Goal: Information Seeking & Learning: Check status

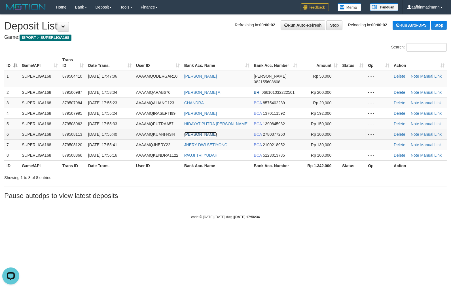
drag, startPoint x: 266, startPoint y: 35, endPoint x: 206, endPoint y: 129, distance: 111.1
click at [206, 132] on link "[PERSON_NAME]" at bounding box center [200, 134] width 33 height 5
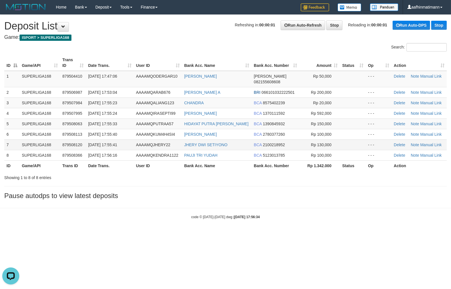
drag, startPoint x: 155, startPoint y: 131, endPoint x: 160, endPoint y: 139, distance: 9.6
click at [155, 134] on tbody "1 SUPERLIGA168 879504410 01/10/2025 17:47:06 AAAAMQODERGAR10 FUAD RIDHA DANA 08…" at bounding box center [225, 116] width 442 height 90
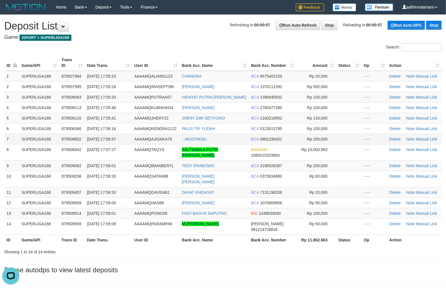
drag, startPoint x: 245, startPoint y: 135, endPoint x: 234, endPoint y: 135, distance: 10.5
click at [234, 135] on td "...MUSTAKIM..." at bounding box center [214, 139] width 69 height 10
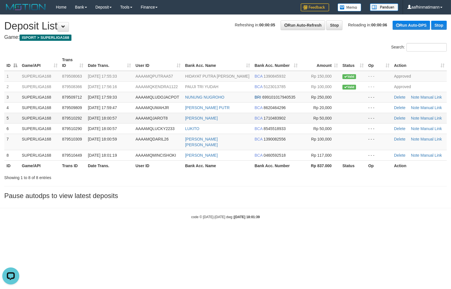
click td "01/10/2025 18:00:57"
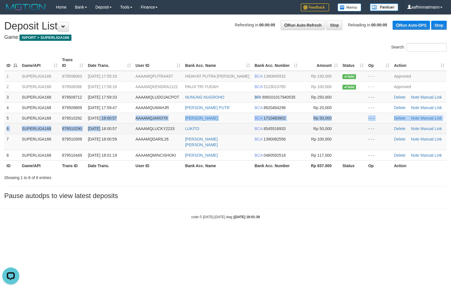
drag, startPoint x: 99, startPoint y: 123, endPoint x: 104, endPoint y: 125, distance: 5.6
click tbody "1 SUPERLIGA168 879508063 01/10/2025 17:55:33 AAAAMQPUTRAA57 HIDAYAT PUTRA SETI …"
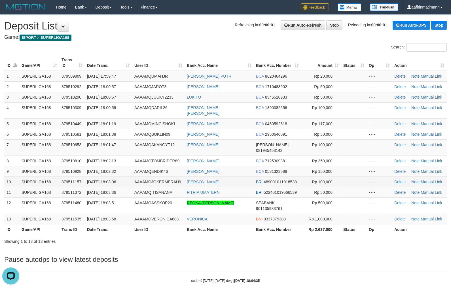
click at [258, 180] on span "BRI" at bounding box center [259, 182] width 7 height 5
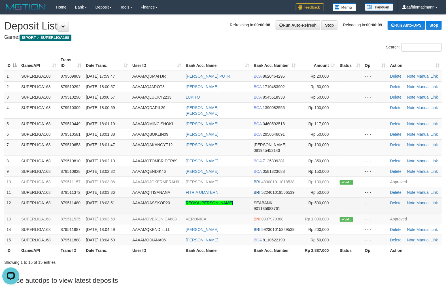
click at [271, 197] on td "SEABANK 901135983761" at bounding box center [275, 205] width 46 height 16
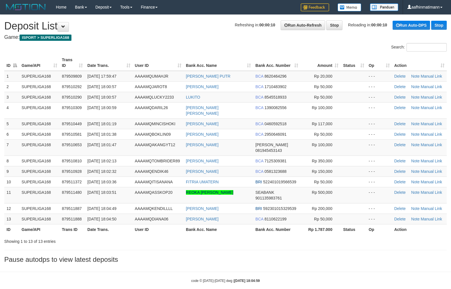
click at [116, 143] on span "[DATE] 18:01:47" at bounding box center [101, 145] width 29 height 5
drag, startPoint x: 0, startPoint y: 0, endPoint x: 121, endPoint y: 139, distance: 184.3
click at [116, 143] on span "[DATE] 18:01:47" at bounding box center [101, 145] width 29 height 5
click at [117, 131] on td "[DATE] 18:01:38" at bounding box center [108, 134] width 47 height 10
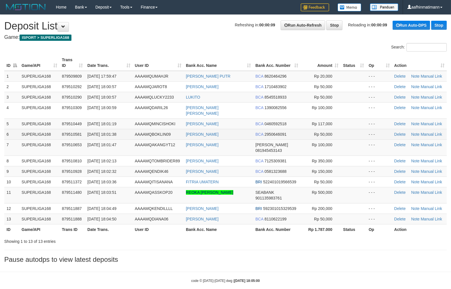
click at [119, 131] on td "[DATE] 18:01:38" at bounding box center [108, 134] width 47 height 10
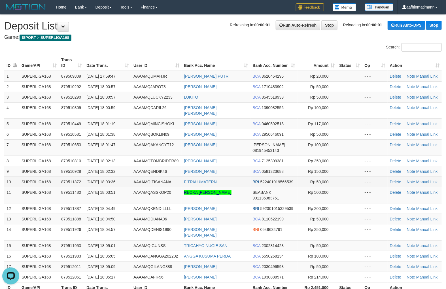
click at [274, 180] on span "522401019566539" at bounding box center [276, 182] width 33 height 5
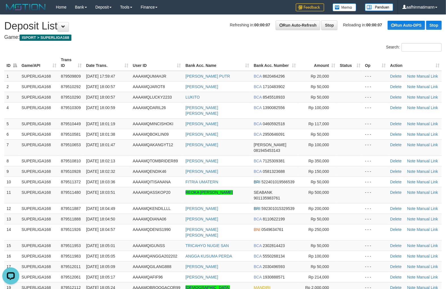
click at [49, 68] on th "Game/API" at bounding box center [38, 63] width 39 height 16
click at [48, 68] on th "Game/API" at bounding box center [38, 63] width 39 height 16
click at [66, 122] on span "879510449" at bounding box center [71, 124] width 20 height 5
drag, startPoint x: 192, startPoint y: 46, endPoint x: 194, endPoint y: 41, distance: 5.5
click at [192, 46] on div "Search:" at bounding box center [223, 48] width 446 height 10
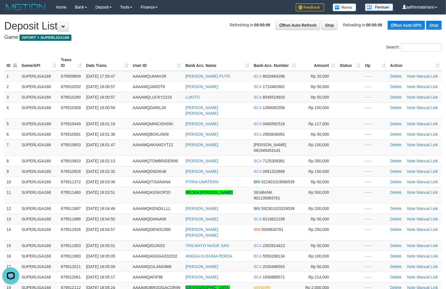
click at [194, 41] on div "**********" at bounding box center [223, 183] width 446 height 336
click at [154, 74] on span "AAAAMQUMAHJR" at bounding box center [149, 76] width 33 height 5
click at [261, 131] on td "BCA 2950646091" at bounding box center [275, 134] width 47 height 10
click at [260, 130] on td "BCA 2950646091" at bounding box center [275, 134] width 47 height 10
click at [114, 156] on td "[DATE] 18:02:13" at bounding box center [107, 161] width 47 height 10
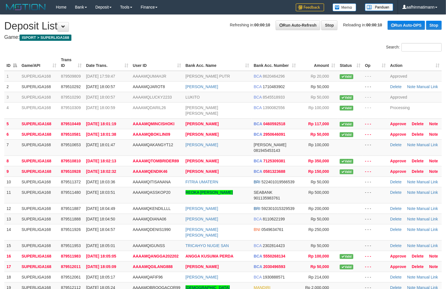
drag, startPoint x: 104, startPoint y: 32, endPoint x: 108, endPoint y: 38, distance: 7.6
click at [103, 33] on div "**********" at bounding box center [223, 183] width 446 height 336
click at [108, 39] on h4 "Game: ISPORT > SUPERLIGA168" at bounding box center [222, 38] width 437 height 6
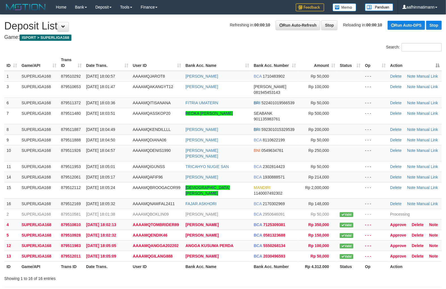
click at [435, 61] on th "Action" at bounding box center [415, 63] width 54 height 16
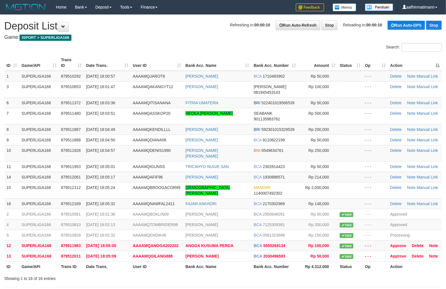
click at [435, 61] on th "Action" at bounding box center [415, 63] width 54 height 16
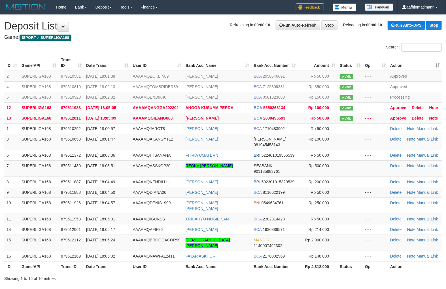
click at [435, 61] on th "Action" at bounding box center [415, 63] width 54 height 16
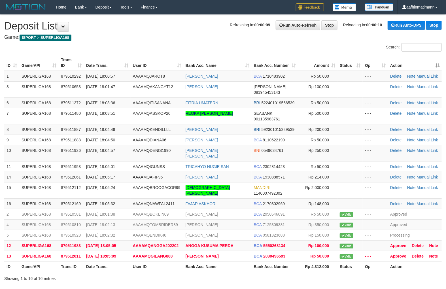
click at [435, 61] on th "Action" at bounding box center [415, 63] width 54 height 16
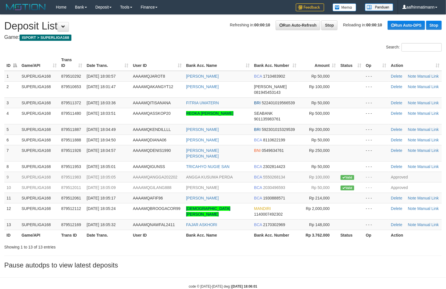
click at [29, 49] on div "Search:" at bounding box center [223, 48] width 446 height 10
click at [34, 49] on div "Search:" at bounding box center [223, 48] width 446 height 10
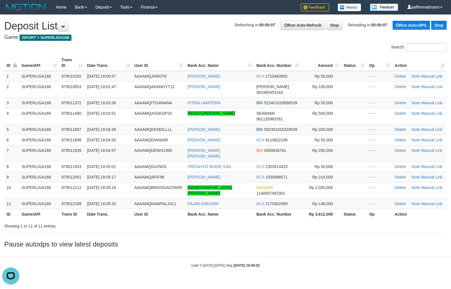
drag, startPoint x: 275, startPoint y: 65, endPoint x: 271, endPoint y: 63, distance: 5.0
click at [274, 65] on th "Bank Acc. Number" at bounding box center [277, 63] width 47 height 16
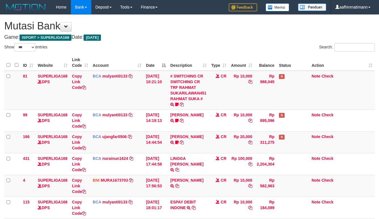
select select "***"
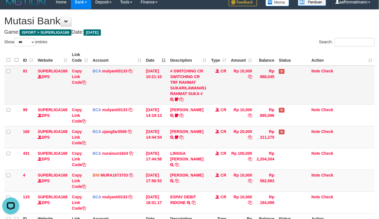
click at [160, 79] on td "01/10/2025 10:21:10" at bounding box center [156, 85] width 24 height 39
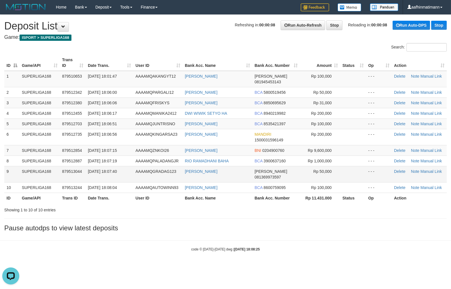
click at [255, 169] on span "[PERSON_NAME]" at bounding box center [270, 171] width 33 height 5
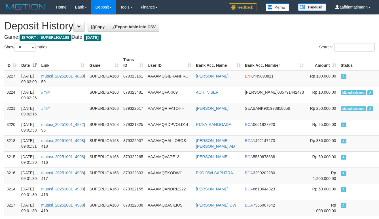
select select "**"
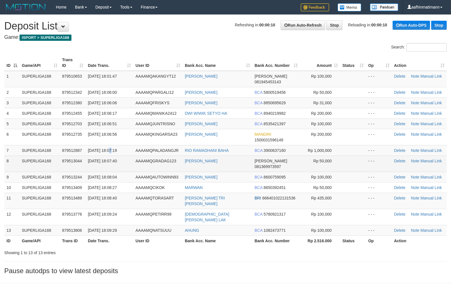
click at [111, 146] on td "[DATE] 18:07:19" at bounding box center [110, 150] width 48 height 10
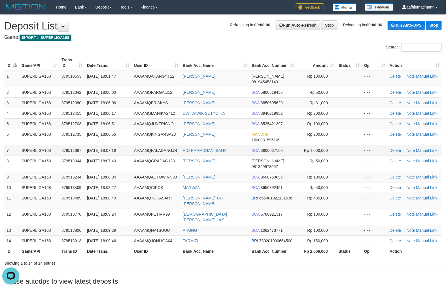
click at [247, 145] on td "RIO RAMADHANI BAHA" at bounding box center [214, 150] width 69 height 10
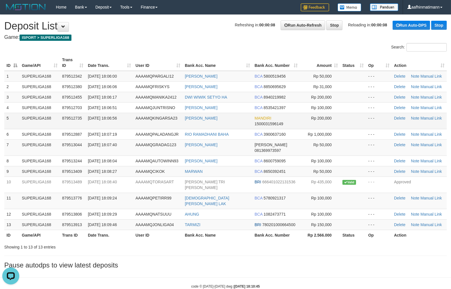
click at [92, 113] on td "[DATE] 18:06:56" at bounding box center [110, 121] width 48 height 16
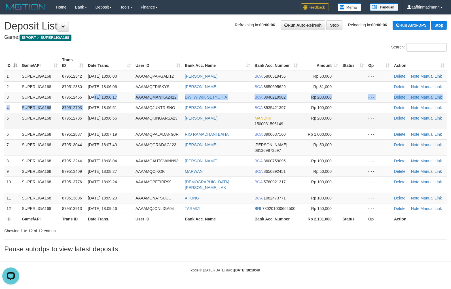
drag, startPoint x: 93, startPoint y: 101, endPoint x: 43, endPoint y: 125, distance: 55.0
click at [78, 111] on tbody "1 SUPERLIGA168 879512342 01/10/2025 18:06:00 AAAAMQPARGALI12 MAULANA MALIK IBRA…" at bounding box center [225, 142] width 442 height 143
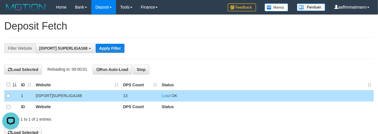
scroll to position [5, 0]
click at [165, 116] on div "Showing 1 to 1 of 1 entries" at bounding box center [189, 118] width 378 height 8
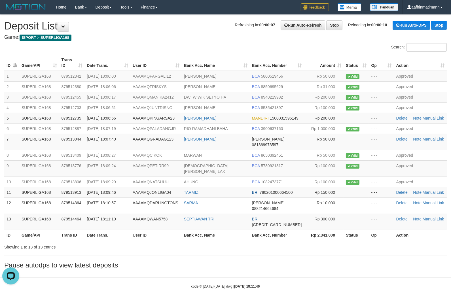
click at [204, 35] on h4 "Game: ISPORT > SUPERLIGA168" at bounding box center [225, 38] width 442 height 6
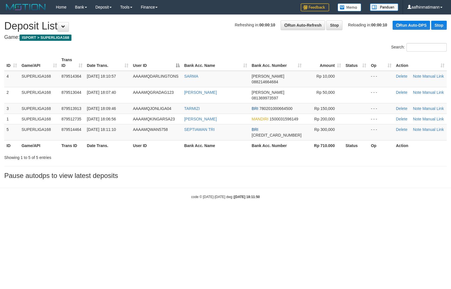
click at [151, 70] on th "User ID" at bounding box center [156, 63] width 51 height 16
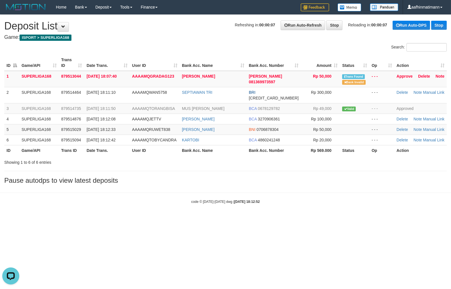
click at [120, 145] on th "Date Trans." at bounding box center [107, 150] width 46 height 10
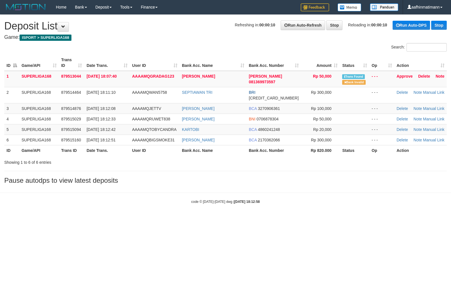
click at [106, 80] on td "[DATE] 18:07:40" at bounding box center [107, 79] width 46 height 16
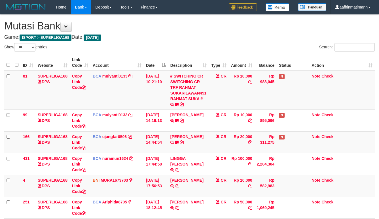
select select "***"
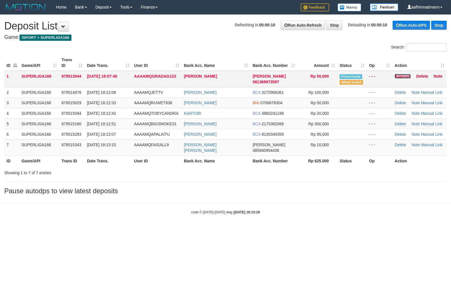
click at [398, 75] on link "Approve" at bounding box center [402, 76] width 16 height 5
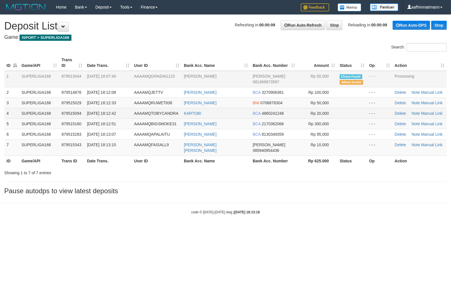
click at [104, 117] on td "[DATE] 18:12:42" at bounding box center [108, 113] width 47 height 10
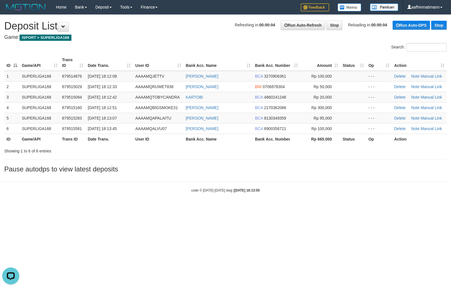
click at [160, 184] on body "Toggle navigation Home Bank Account List Load By Website Group [ISPORT] SUPERLI…" at bounding box center [225, 103] width 451 height 207
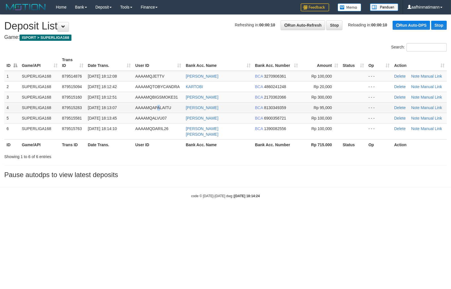
click at [159, 105] on span "AAAAMQAPALAITU" at bounding box center [153, 107] width 36 height 5
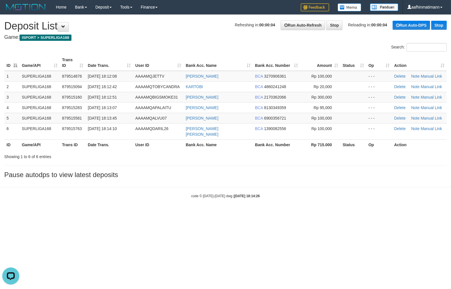
drag, startPoint x: 106, startPoint y: 152, endPoint x: 4, endPoint y: 157, distance: 102.1
click at [108, 152] on div "Showing 1 to 6 of 6 entries" at bounding box center [93, 156] width 179 height 8
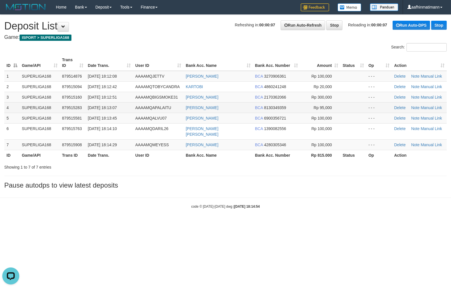
click at [114, 111] on td "[DATE] 18:13:07" at bounding box center [109, 107] width 47 height 10
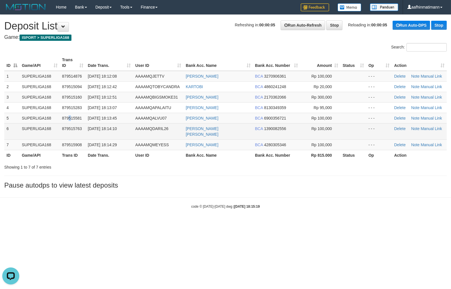
drag, startPoint x: 70, startPoint y: 120, endPoint x: 58, endPoint y: 123, distance: 12.6
click at [69, 120] on td "879515581" at bounding box center [73, 118] width 26 height 10
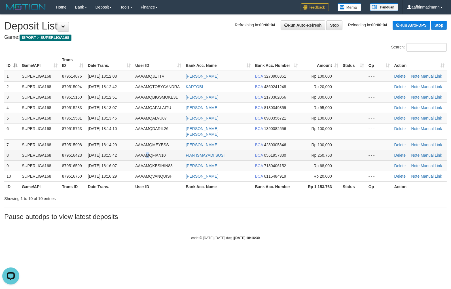
click at [145, 152] on td "AAAAMQFIAN10" at bounding box center [158, 155] width 50 height 10
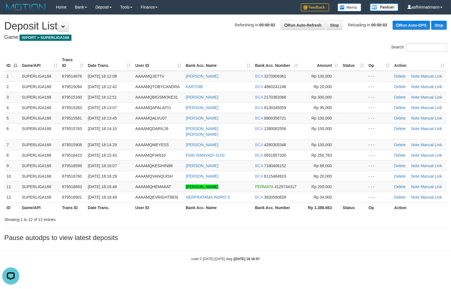
click at [235, 224] on div "**********" at bounding box center [225, 130] width 451 height 230
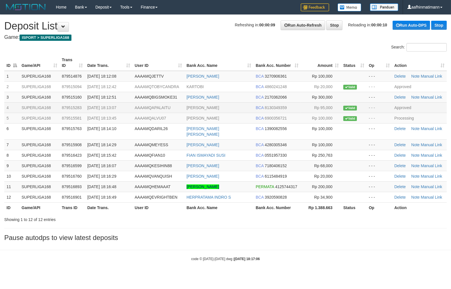
click at [40, 105] on td "SUPERLIGA168" at bounding box center [39, 107] width 40 height 10
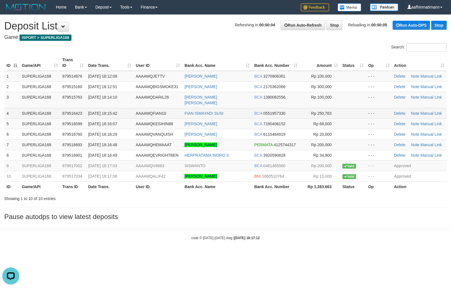
click at [109, 111] on span "[DATE] 18:15:42" at bounding box center [102, 113] width 29 height 5
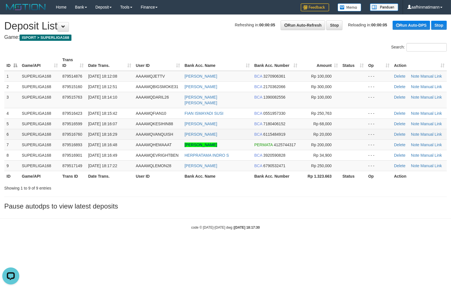
drag, startPoint x: 67, startPoint y: 126, endPoint x: 61, endPoint y: 126, distance: 5.7
click at [67, 132] on span "879516760" at bounding box center [72, 134] width 20 height 5
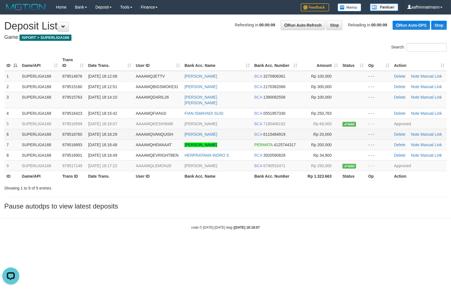
click at [90, 129] on td "[DATE] 18:16:29" at bounding box center [110, 134] width 48 height 10
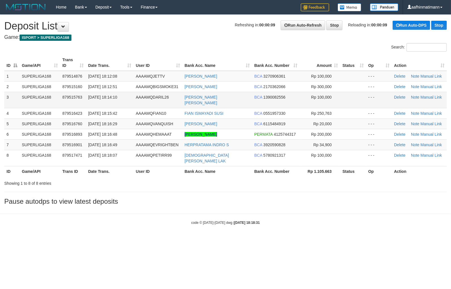
click at [110, 97] on span "[DATE] 18:14:10" at bounding box center [102, 97] width 29 height 5
click at [109, 97] on span "[DATE] 18:14:10" at bounding box center [102, 97] width 29 height 5
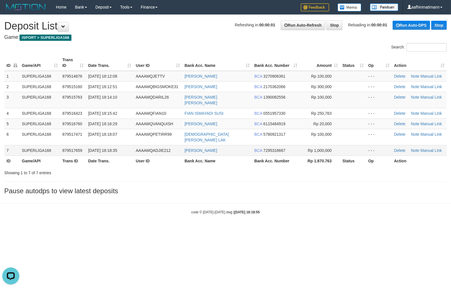
click at [69, 145] on td "879517659" at bounding box center [73, 150] width 26 height 10
click at [69, 148] on span "879517659" at bounding box center [72, 150] width 20 height 5
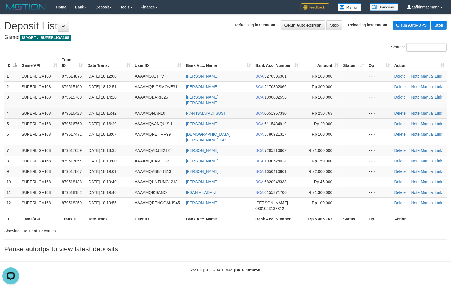
click at [262, 111] on td "BCA 0551957330" at bounding box center [276, 113] width 47 height 10
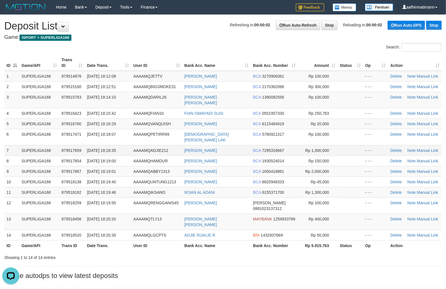
click at [128, 145] on td "[DATE] 18:18:35" at bounding box center [108, 150] width 46 height 10
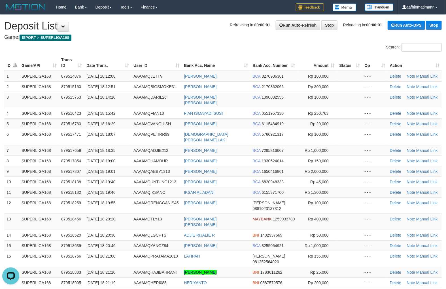
drag, startPoint x: 223, startPoint y: 22, endPoint x: 223, endPoint y: 27, distance: 5.1
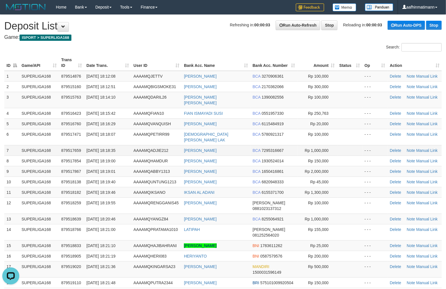
drag, startPoint x: 288, startPoint y: 140, endPoint x: 294, endPoint y: 142, distance: 5.9
click at [291, 145] on td "BCA 7295316667" at bounding box center [273, 150] width 47 height 10
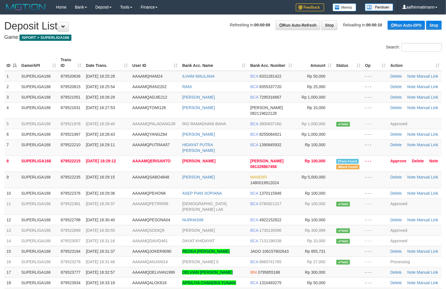
click at [232, 35] on h4 "Game: ISPORT > SUPERLIGA168" at bounding box center [222, 38] width 437 height 6
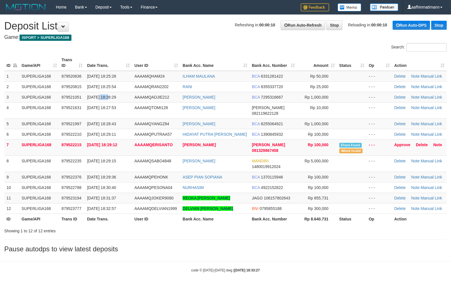
click at [101, 95] on span "[DATE] 18:26:29" at bounding box center [101, 97] width 29 height 5
